Goal: Transaction & Acquisition: Purchase product/service

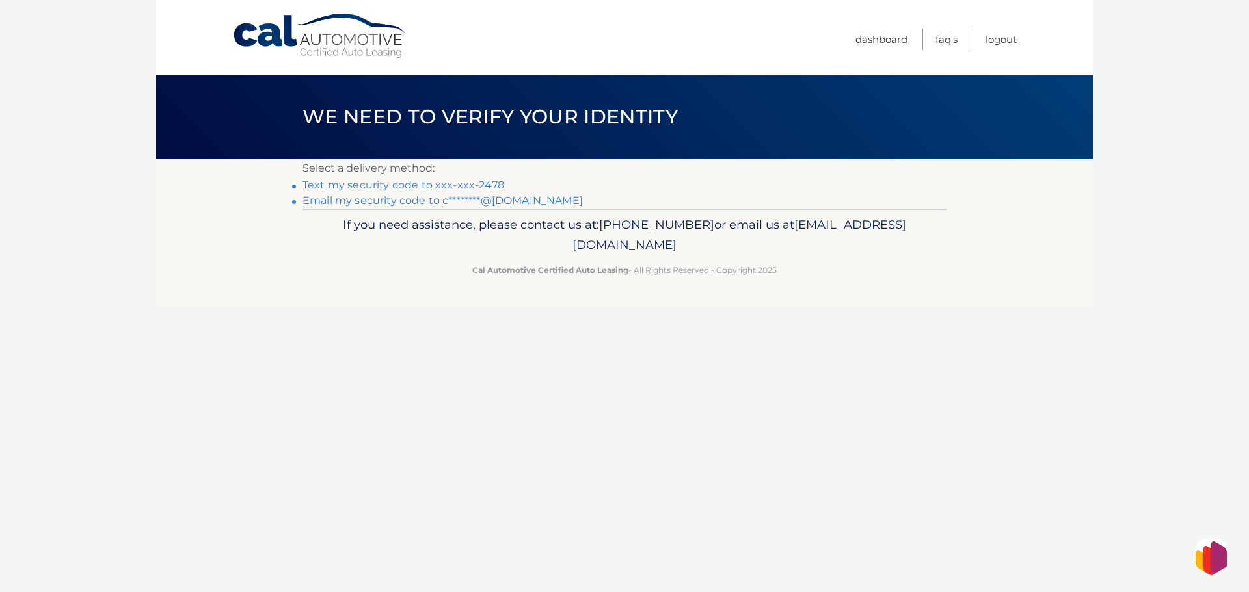
click at [422, 188] on link "Text my security code to xxx-xxx-2478" at bounding box center [403, 185] width 202 height 12
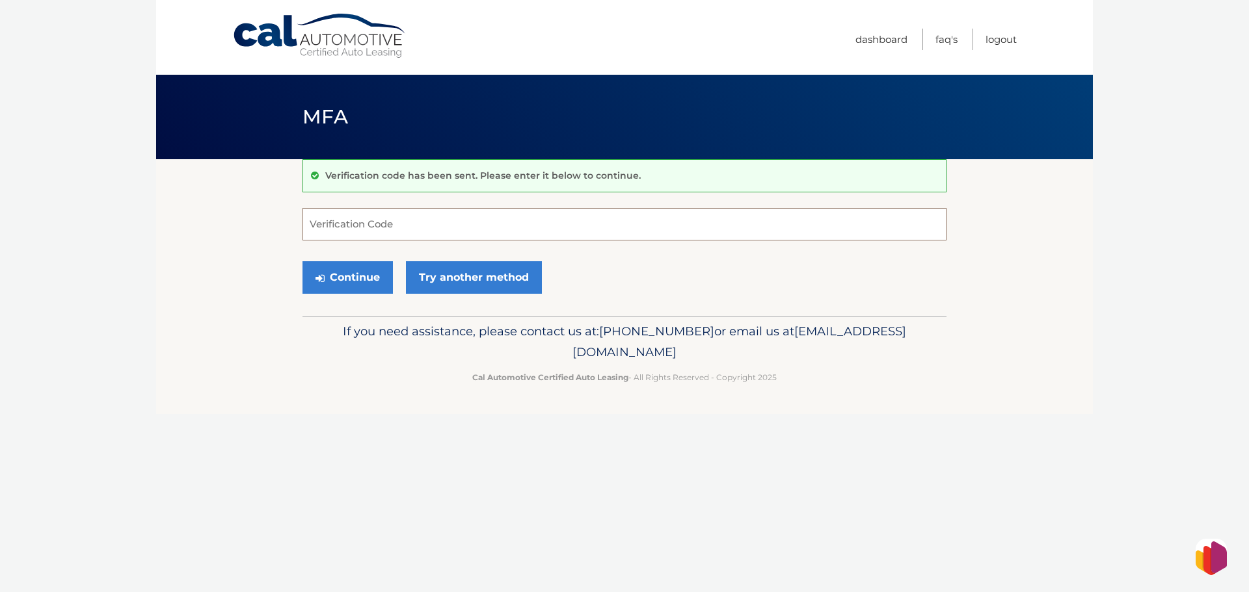
click at [374, 231] on input "Verification Code" at bounding box center [624, 224] width 644 height 33
type input "694604"
click at [302, 261] on button "Continue" at bounding box center [347, 277] width 90 height 33
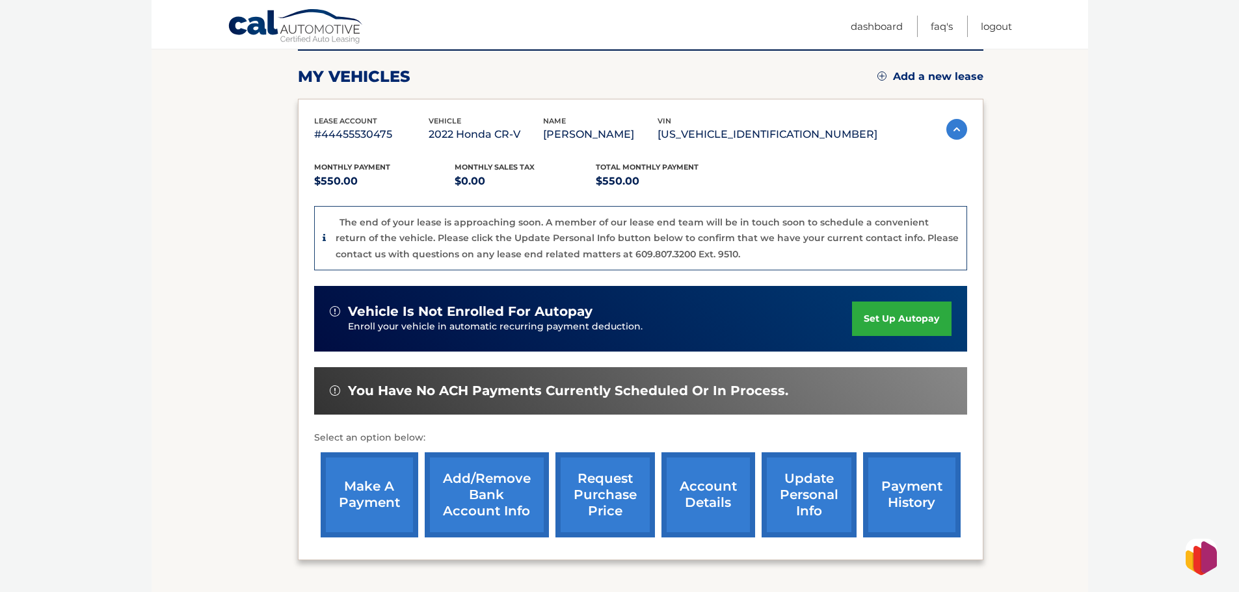
scroll to position [182, 0]
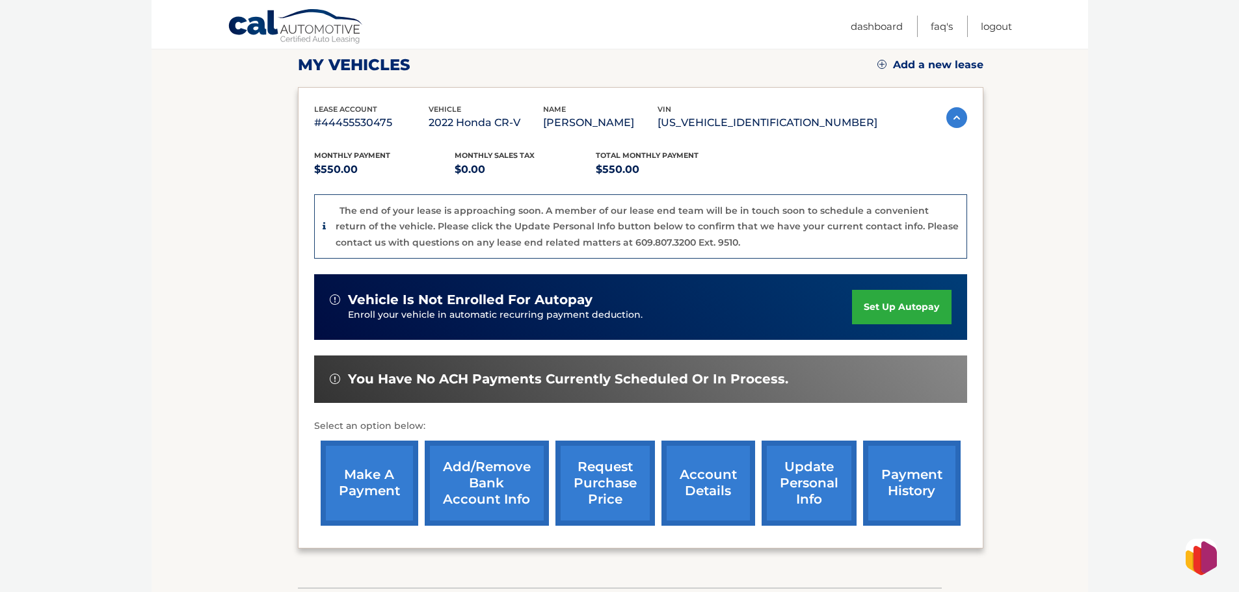
click at [366, 490] on link "make a payment" at bounding box center [370, 483] width 98 height 85
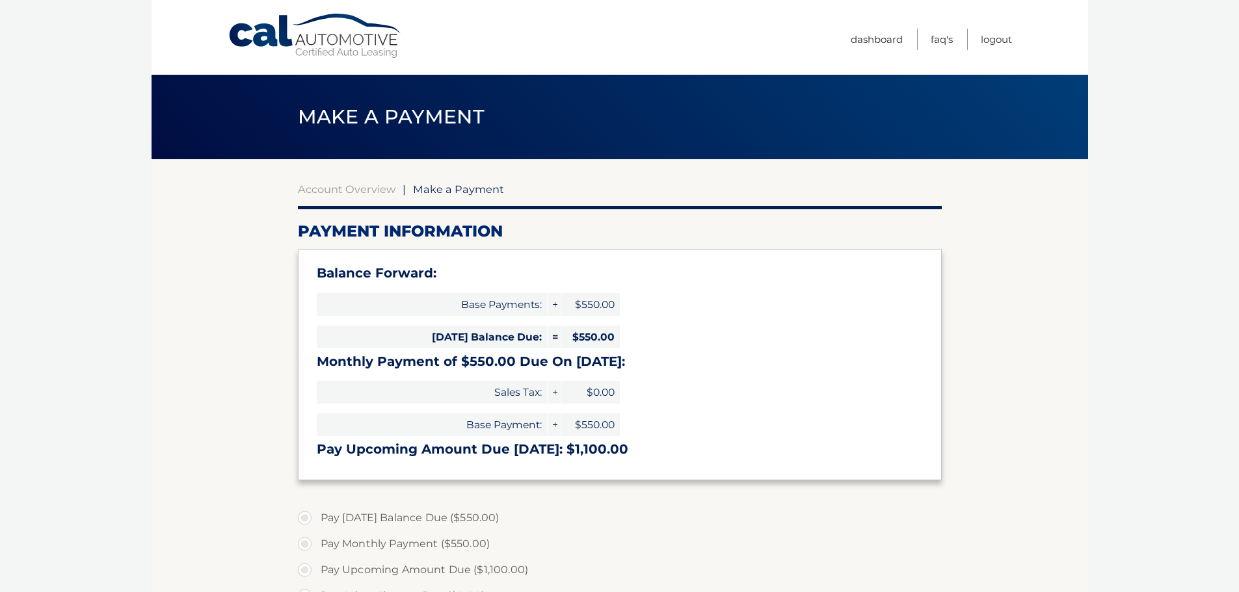
select select "ODdkYzRiNmEtMDk5Ni00ZDIzLTlmMzctZDVmOTQyYWE4MjEw"
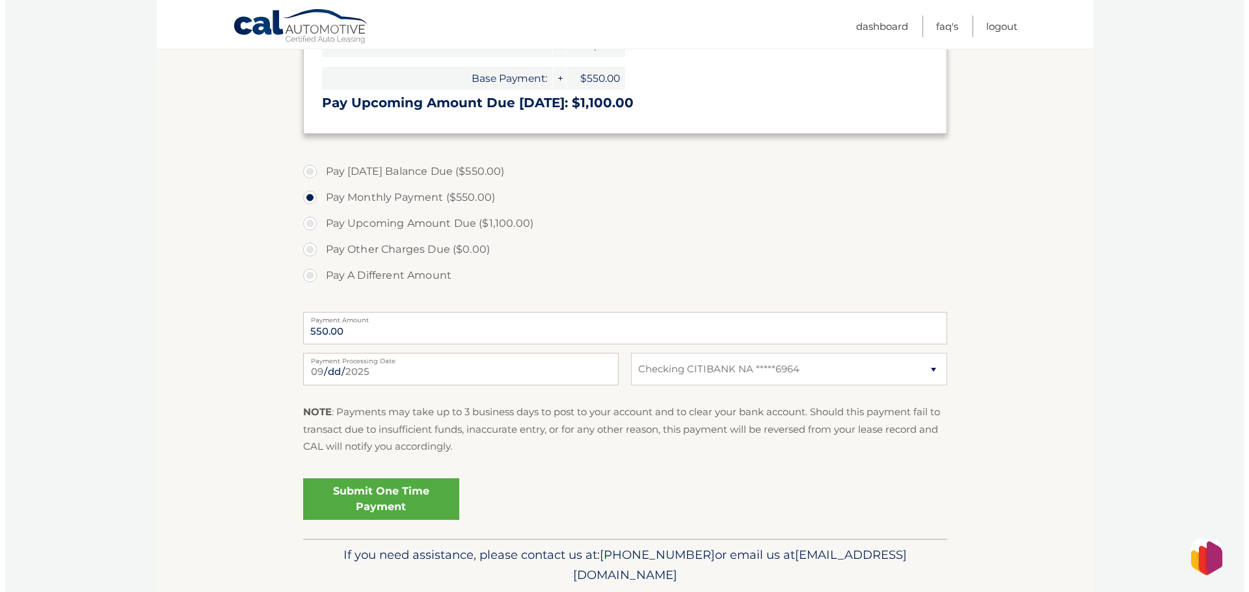
scroll to position [373, 0]
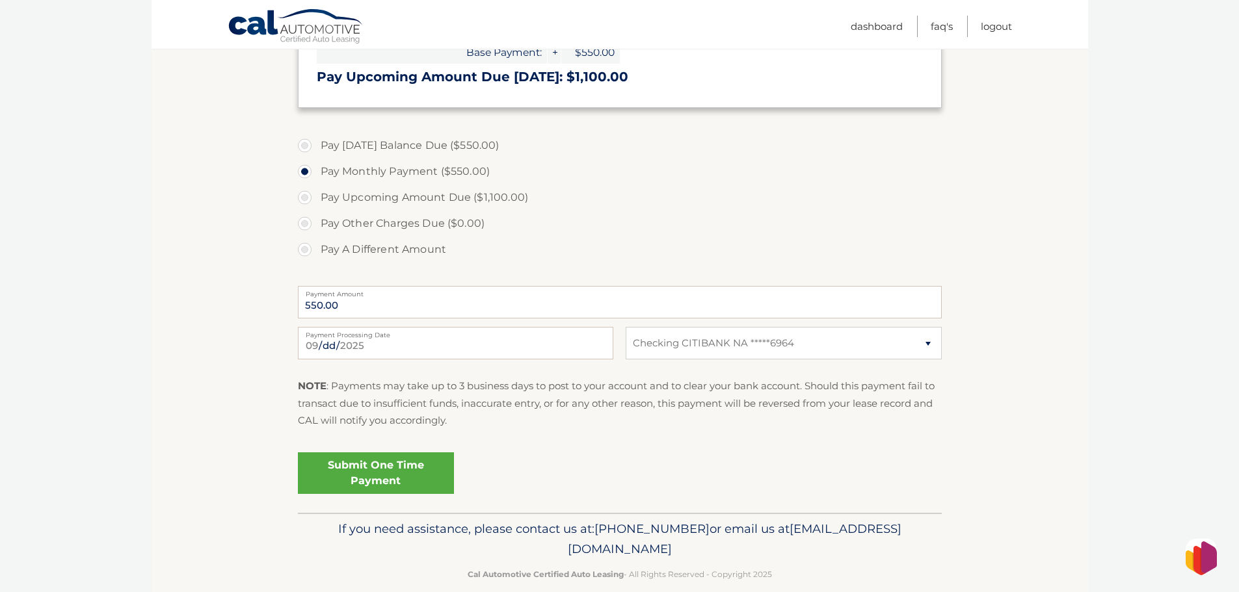
click at [392, 463] on link "Submit One Time Payment" at bounding box center [376, 474] width 156 height 42
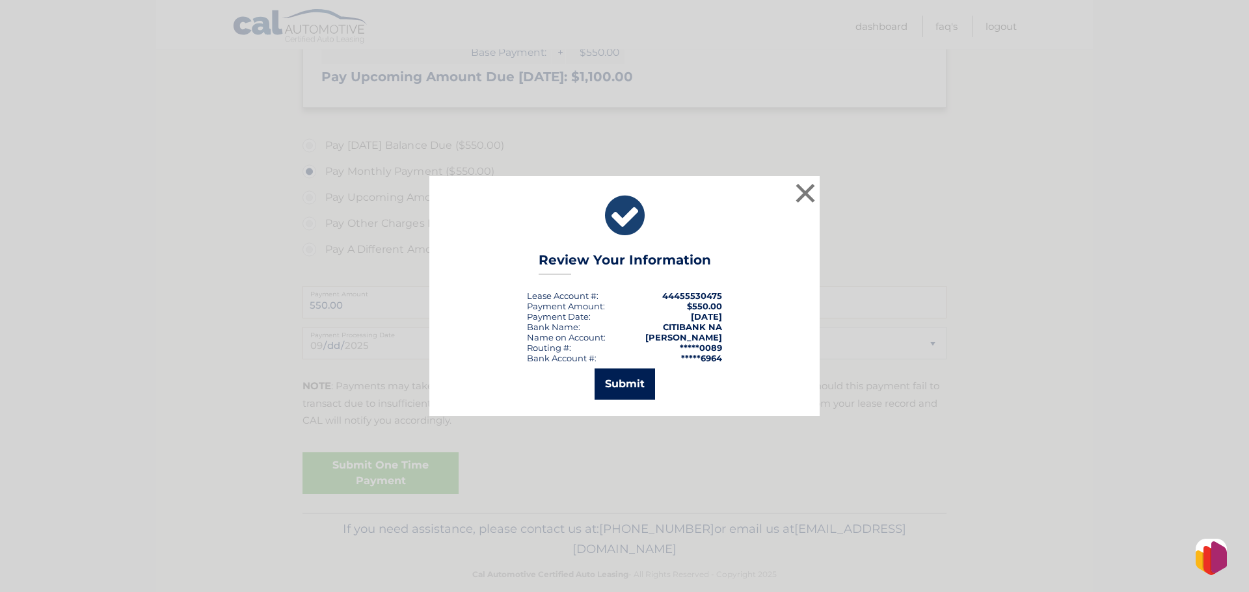
click at [635, 388] on button "Submit" at bounding box center [624, 384] width 60 height 31
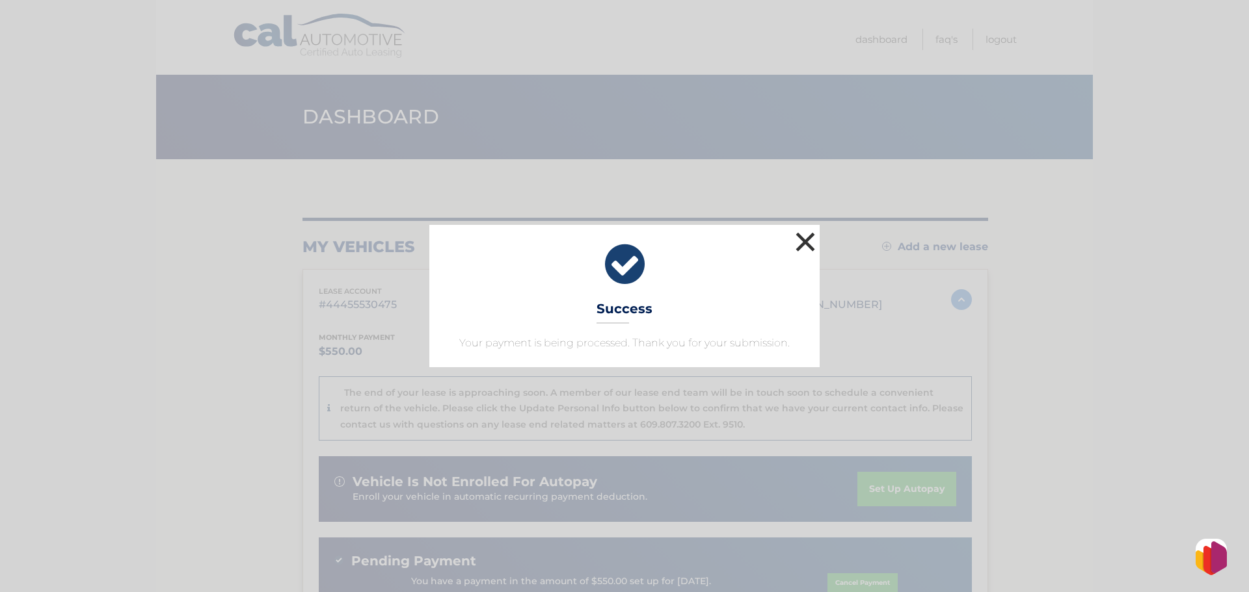
click at [811, 242] on button "×" at bounding box center [805, 242] width 26 height 26
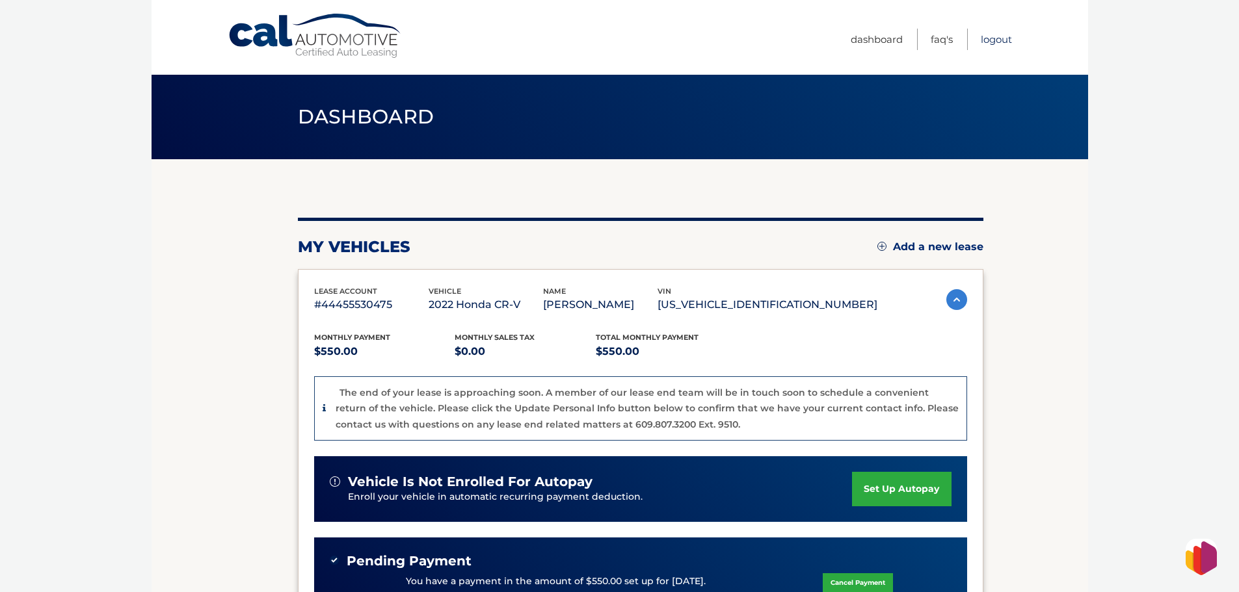
click at [1003, 42] on link "Logout" at bounding box center [996, 39] width 31 height 21
